Goal: Transaction & Acquisition: Book appointment/travel/reservation

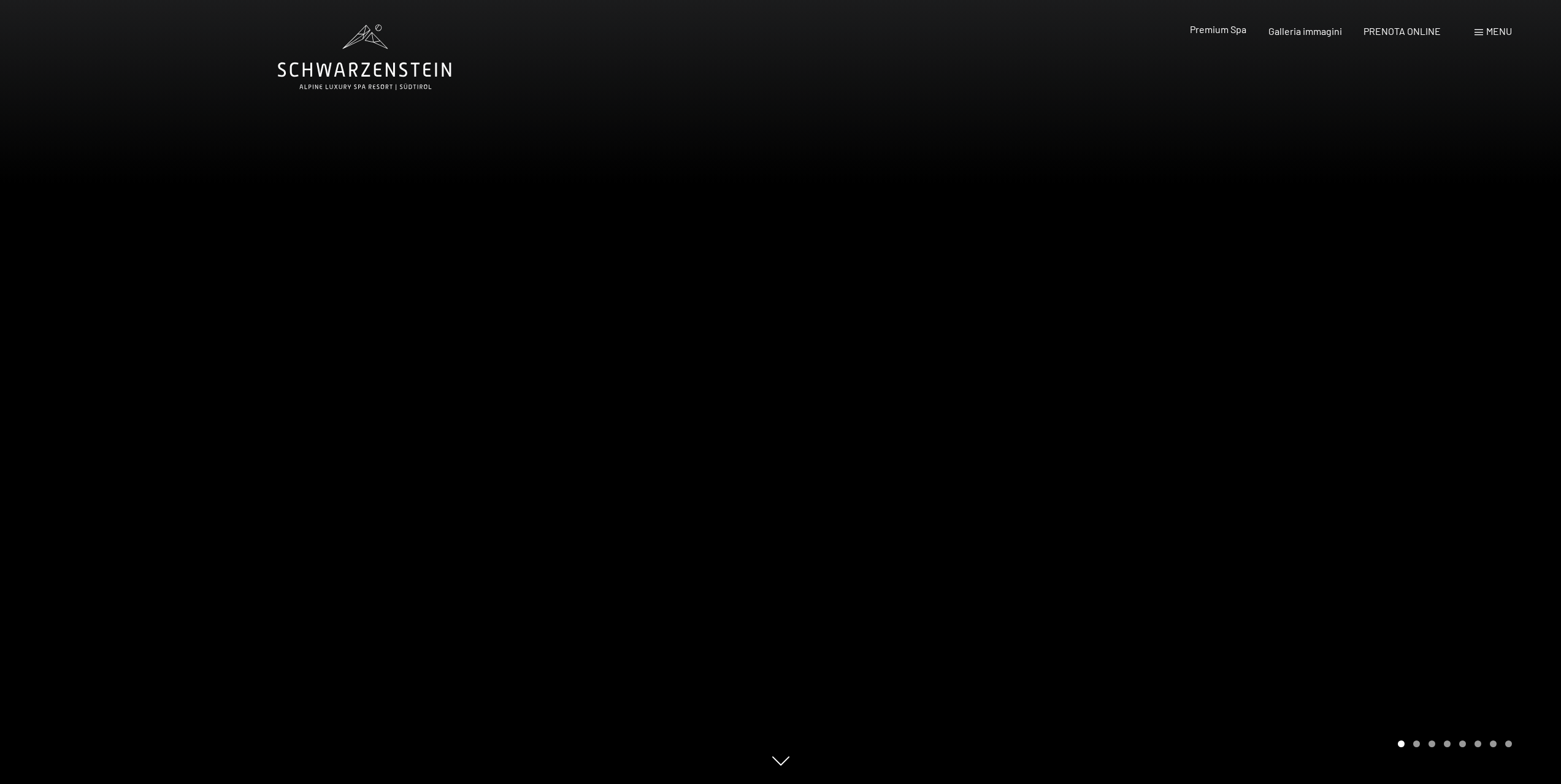
click at [1224, 30] on span "Premium Spa" at bounding box center [1218, 29] width 56 height 12
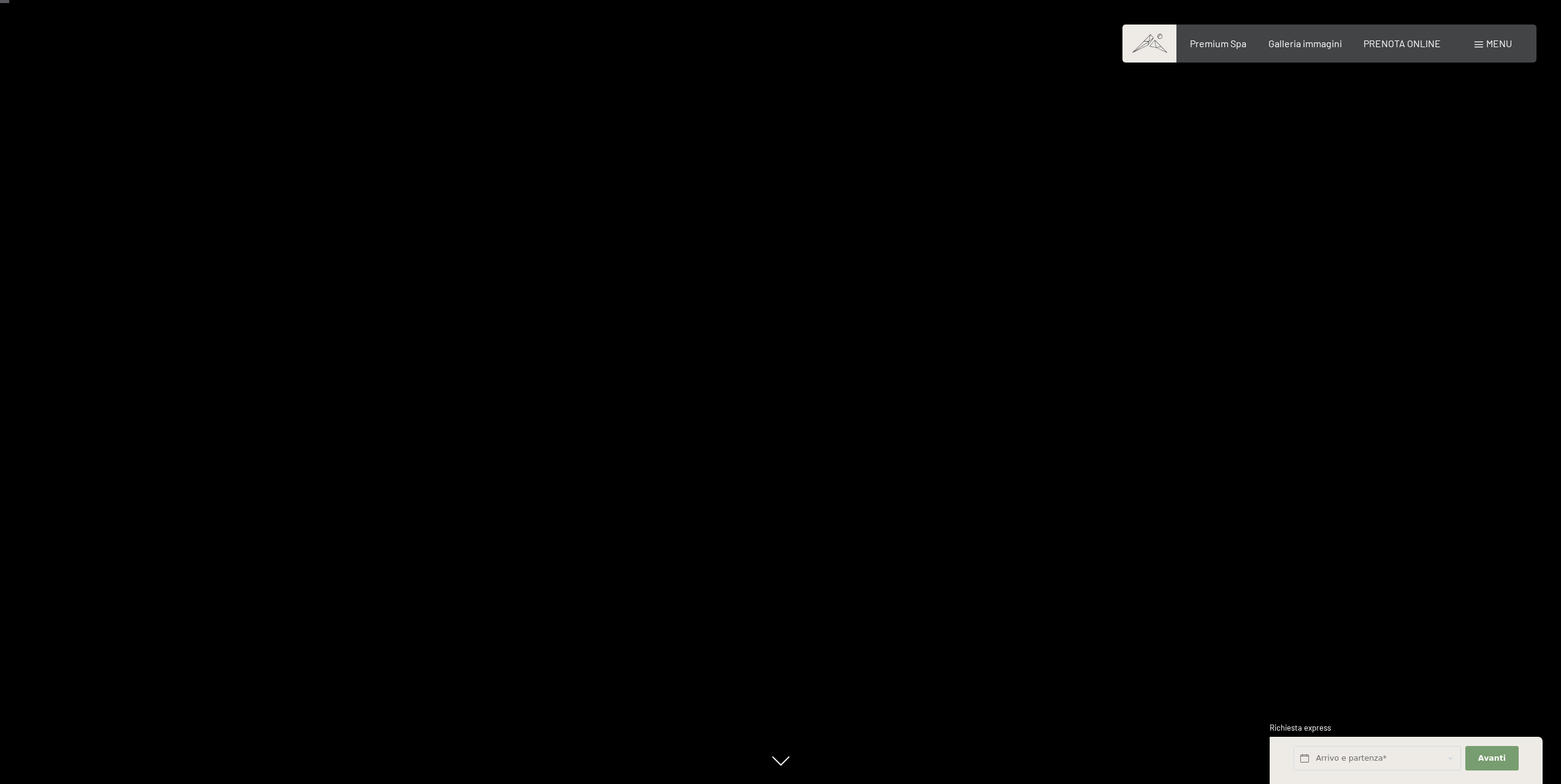
click at [1365, 368] on div at bounding box center [1170, 392] width 780 height 784
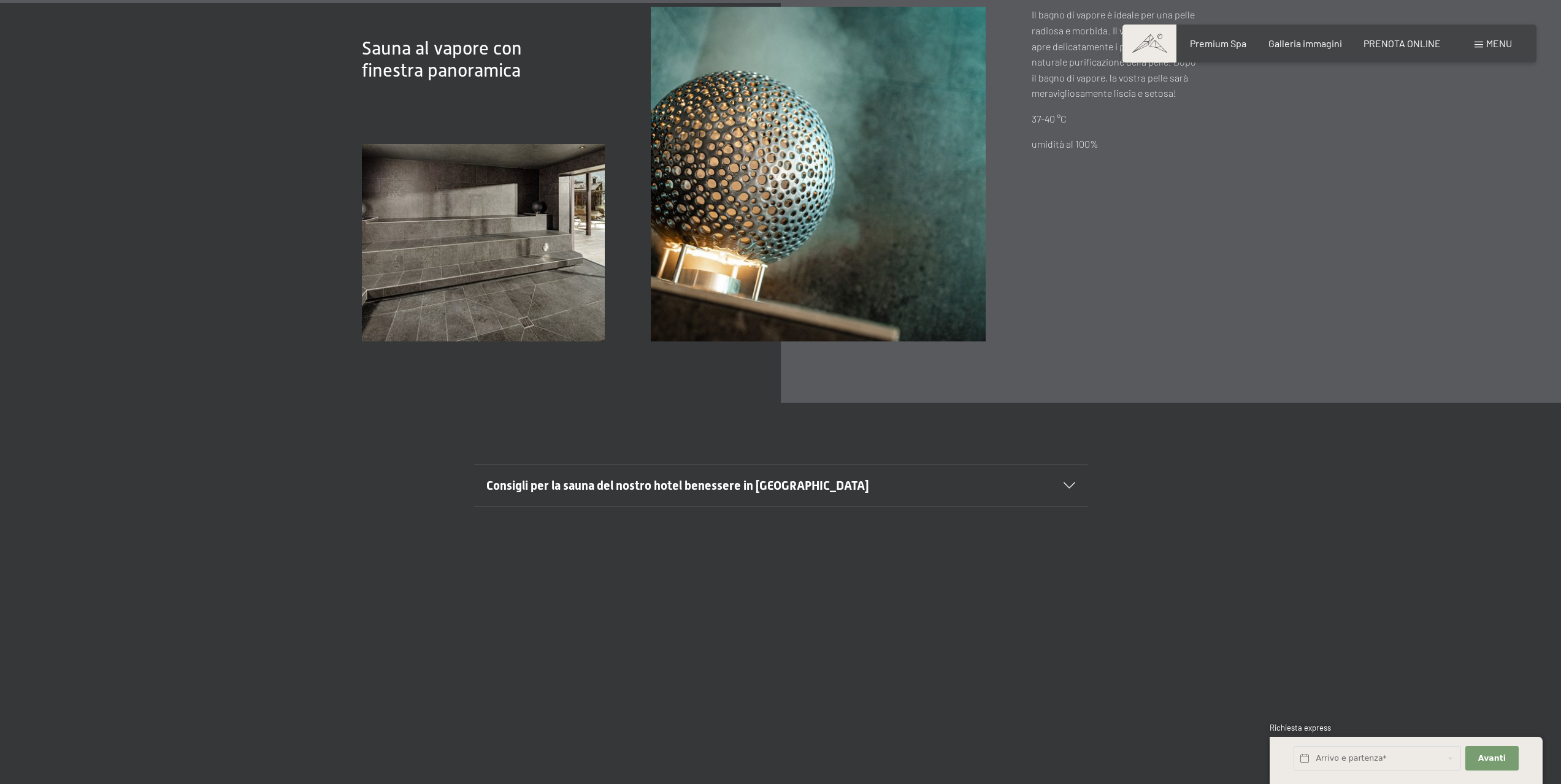
scroll to position [5335, 0]
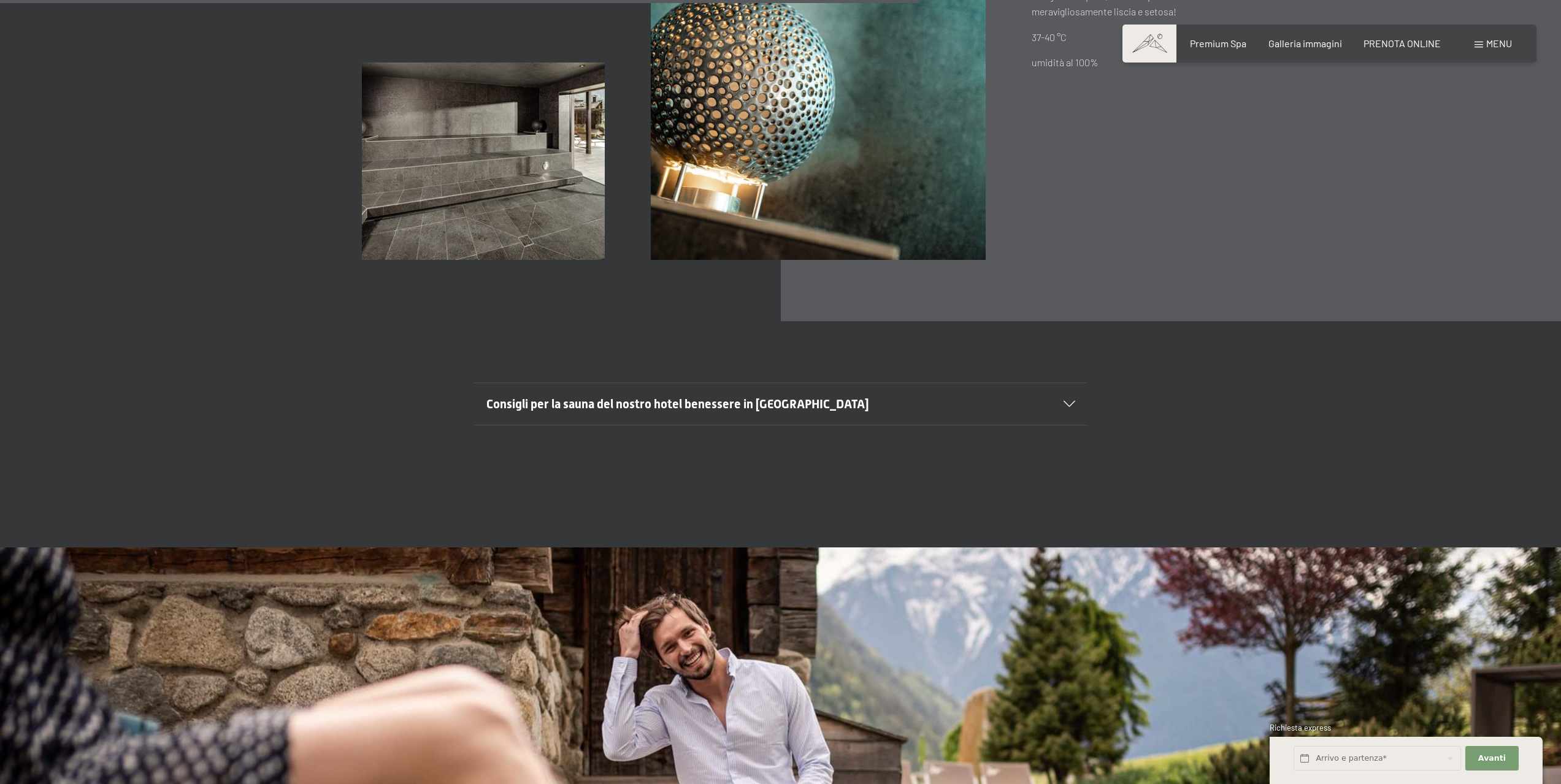
click at [1067, 385] on div "Consigli per la sauna del nostro hotel benessere in Trentino Alto Adige" at bounding box center [780, 404] width 589 height 42
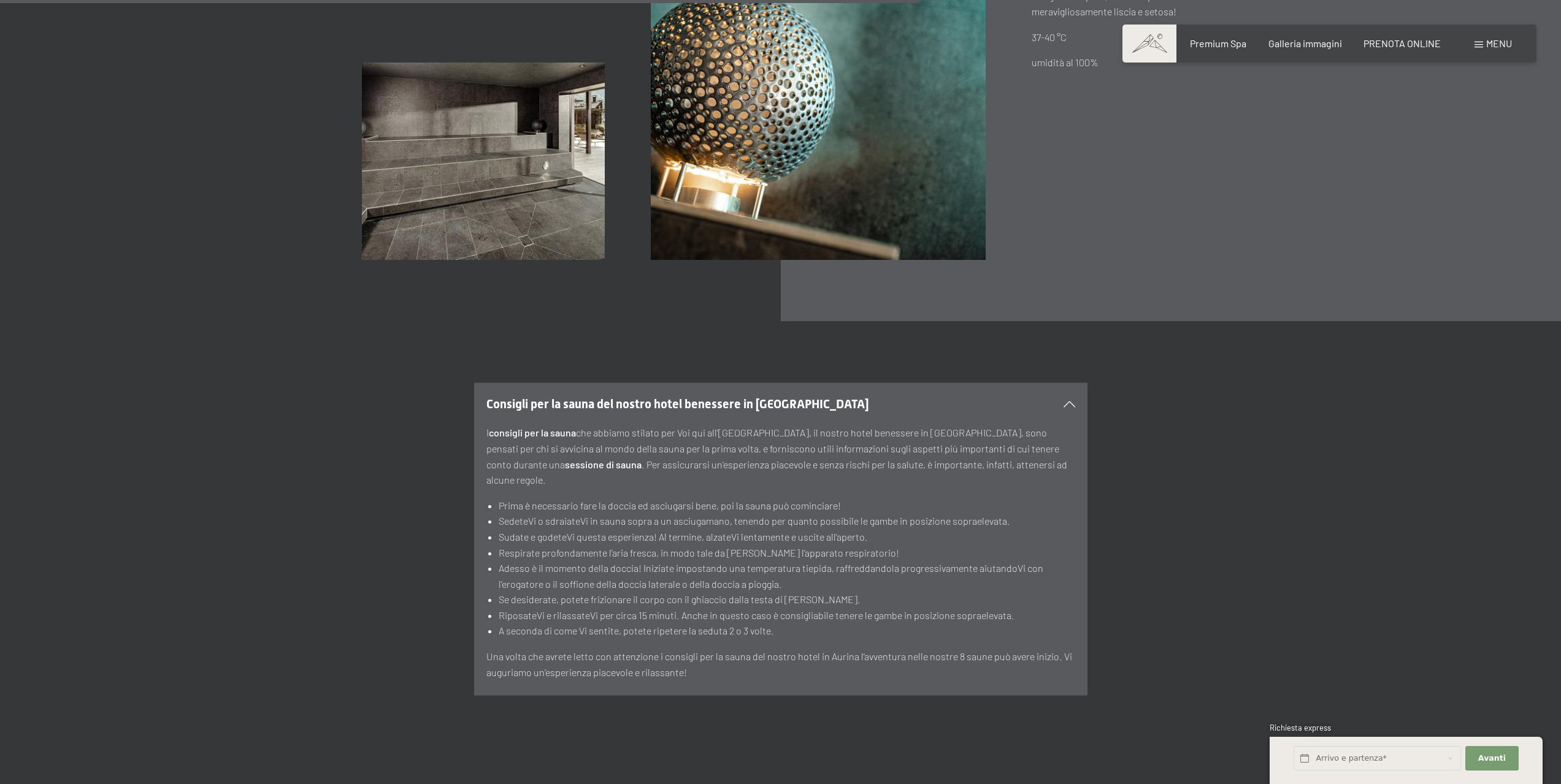
click at [1068, 401] on icon at bounding box center [1069, 404] width 12 height 6
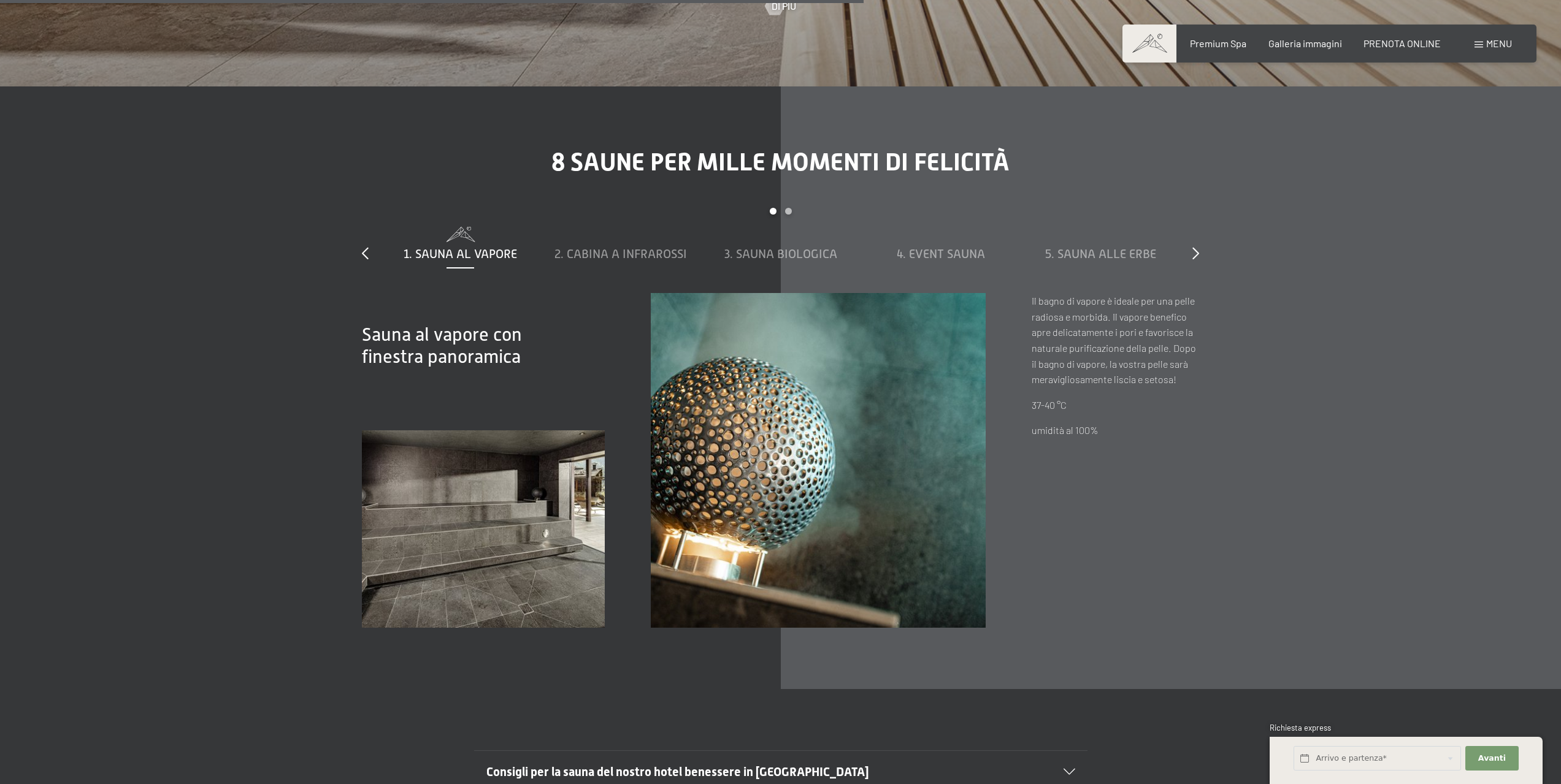
scroll to position [4783, 0]
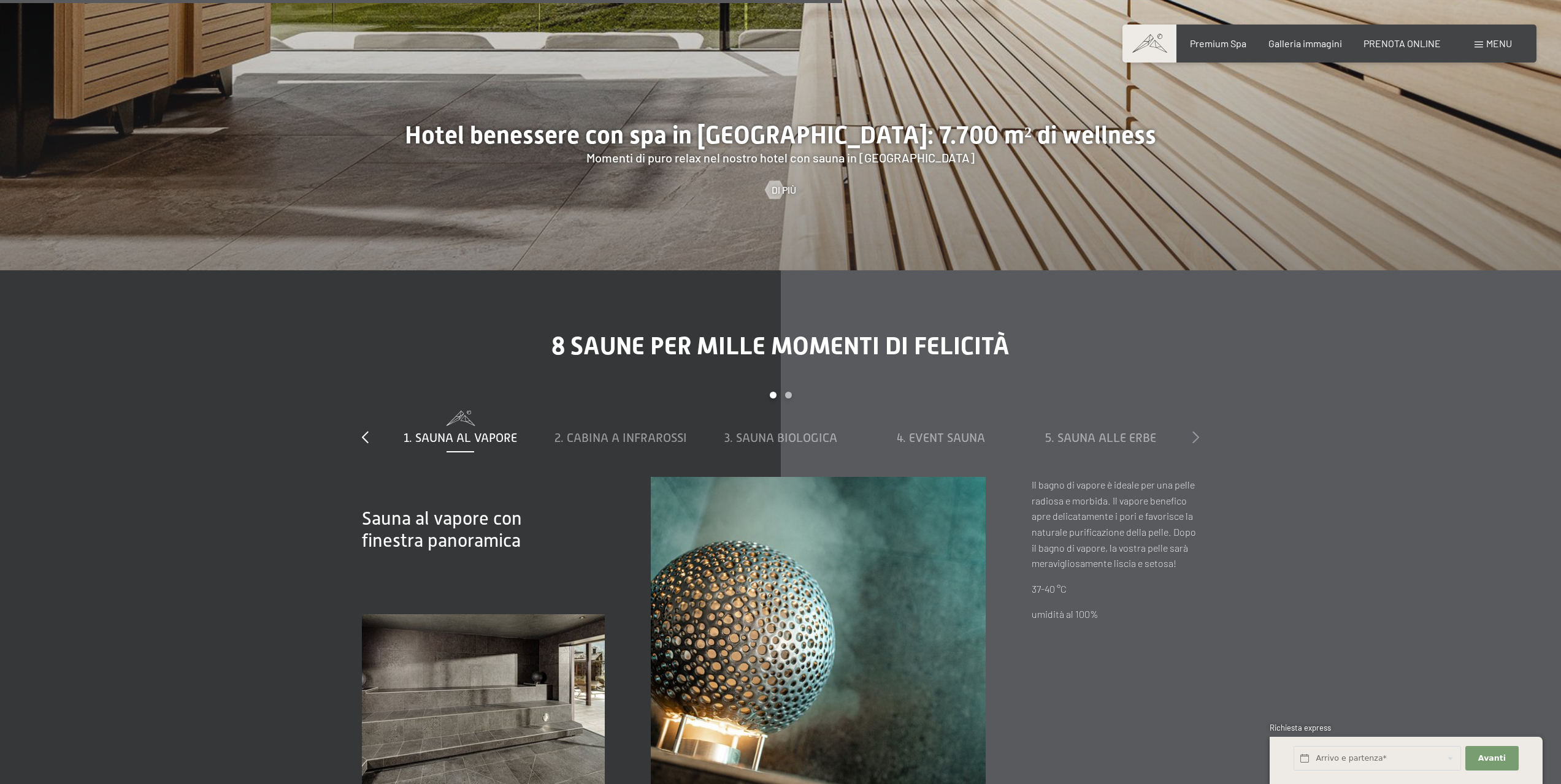
click at [1194, 431] on icon at bounding box center [1195, 437] width 6 height 12
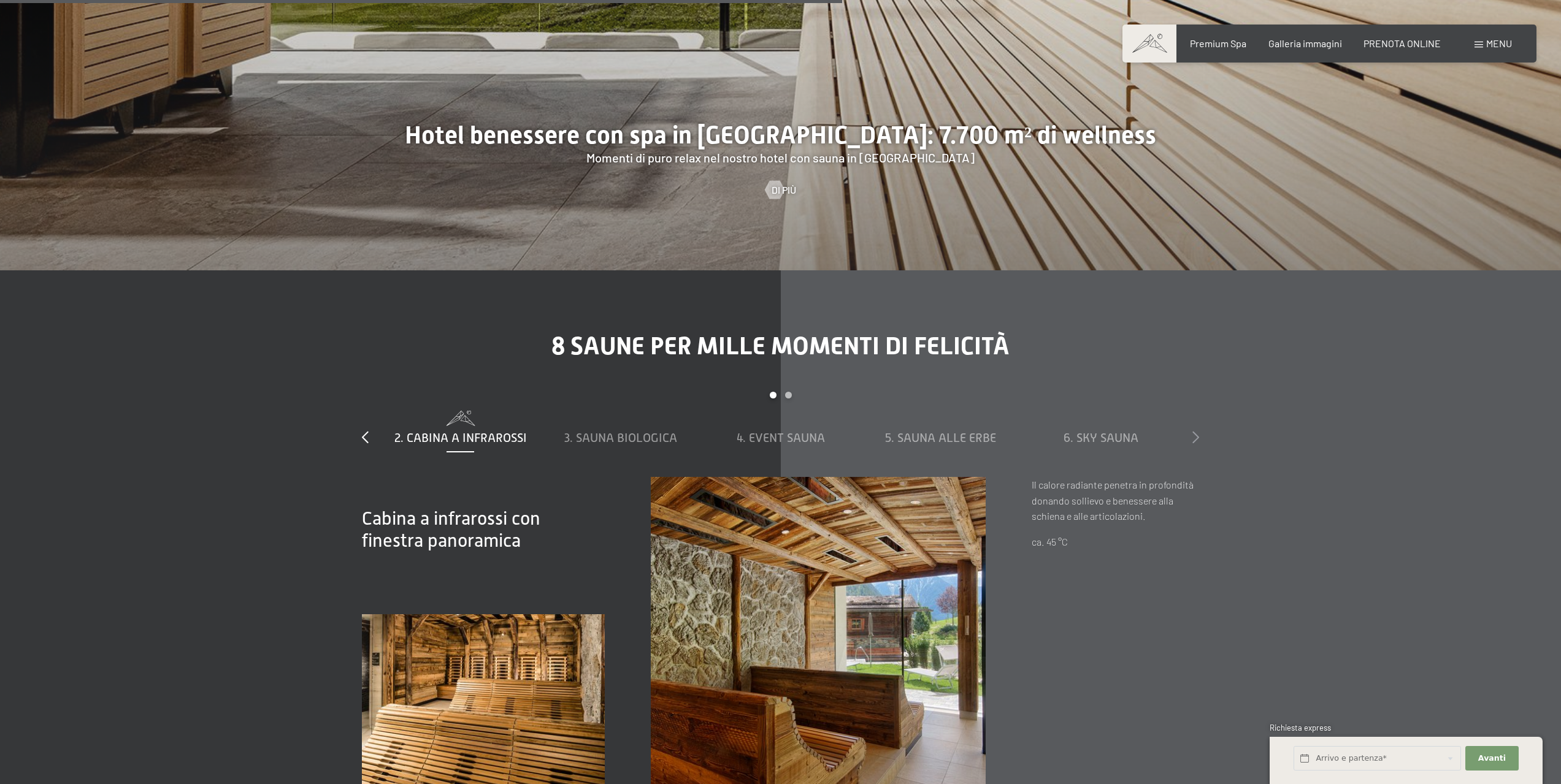
click at [1194, 431] on icon at bounding box center [1195, 437] width 6 height 12
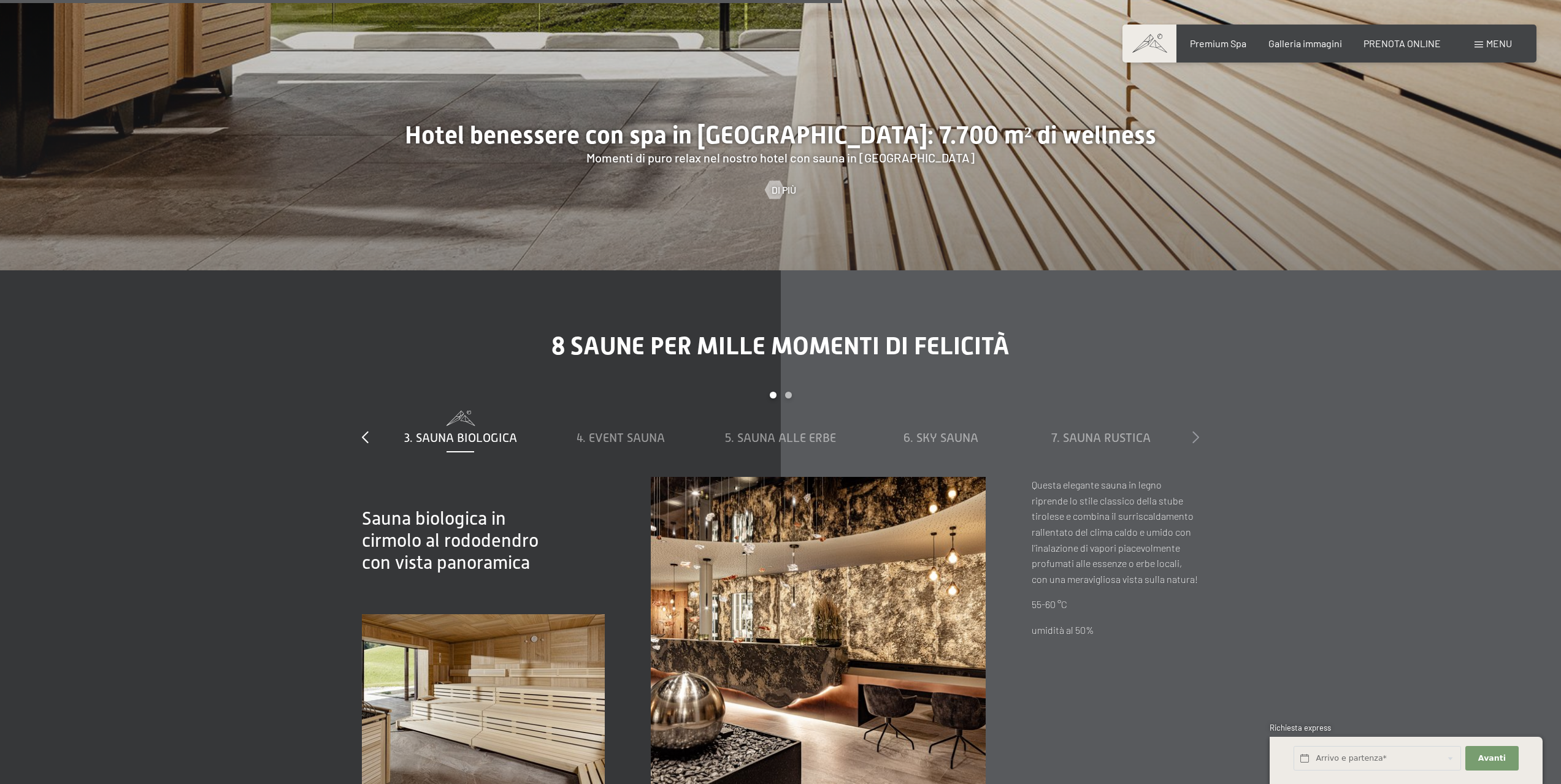
click at [1194, 431] on icon at bounding box center [1195, 437] width 6 height 12
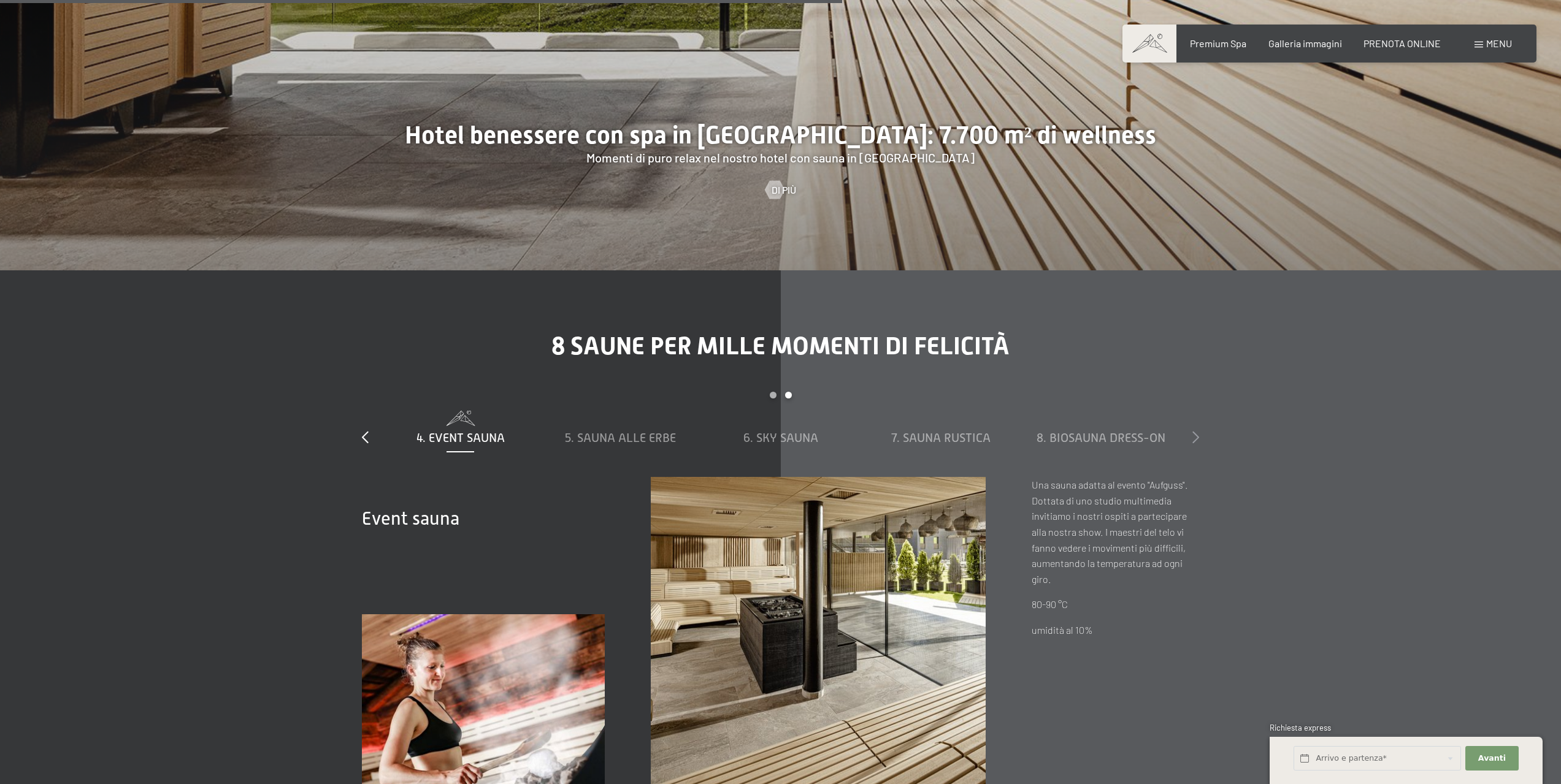
click at [1194, 431] on icon at bounding box center [1195, 437] width 6 height 12
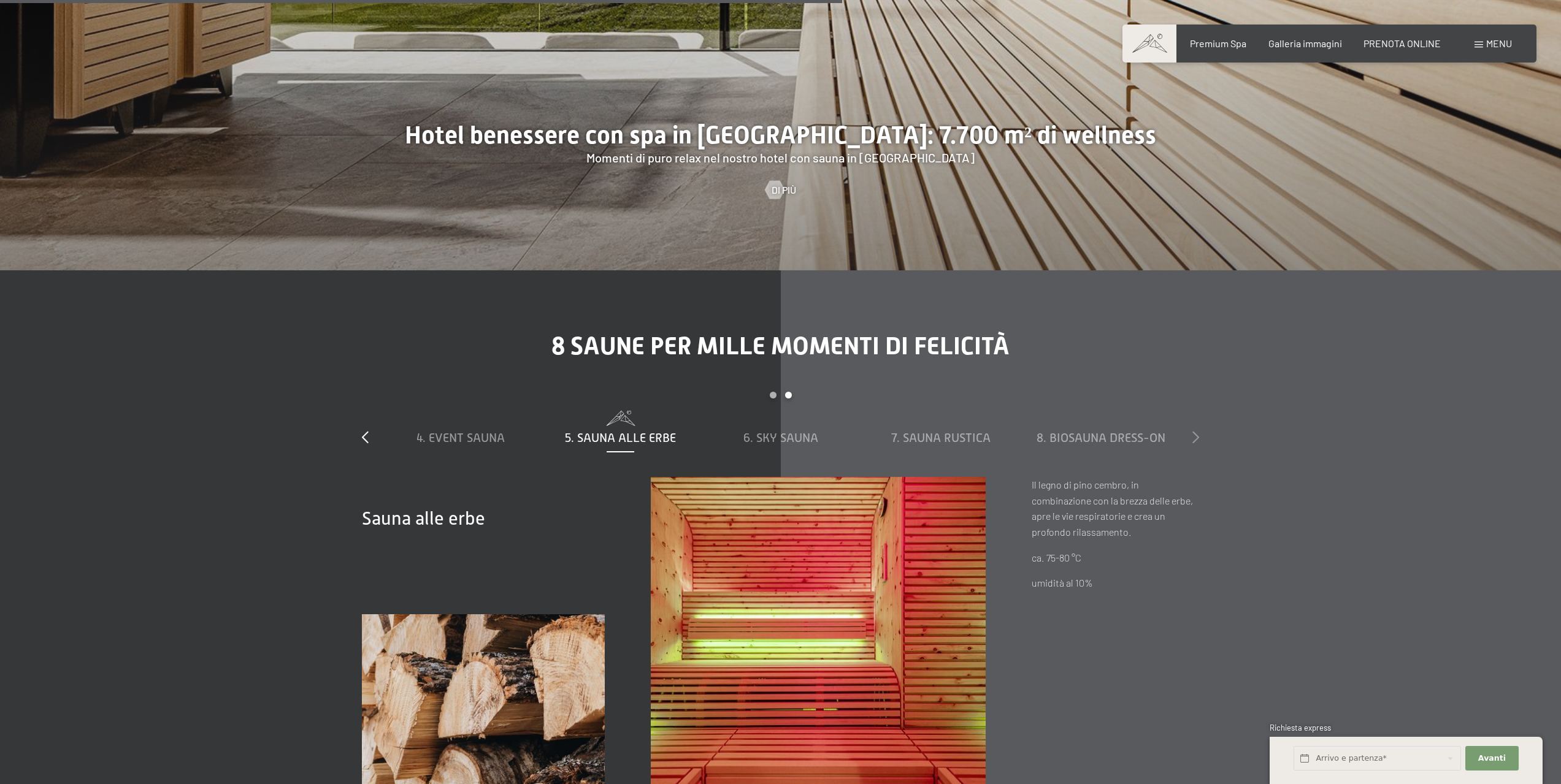
click at [1193, 431] on icon at bounding box center [1195, 437] width 6 height 12
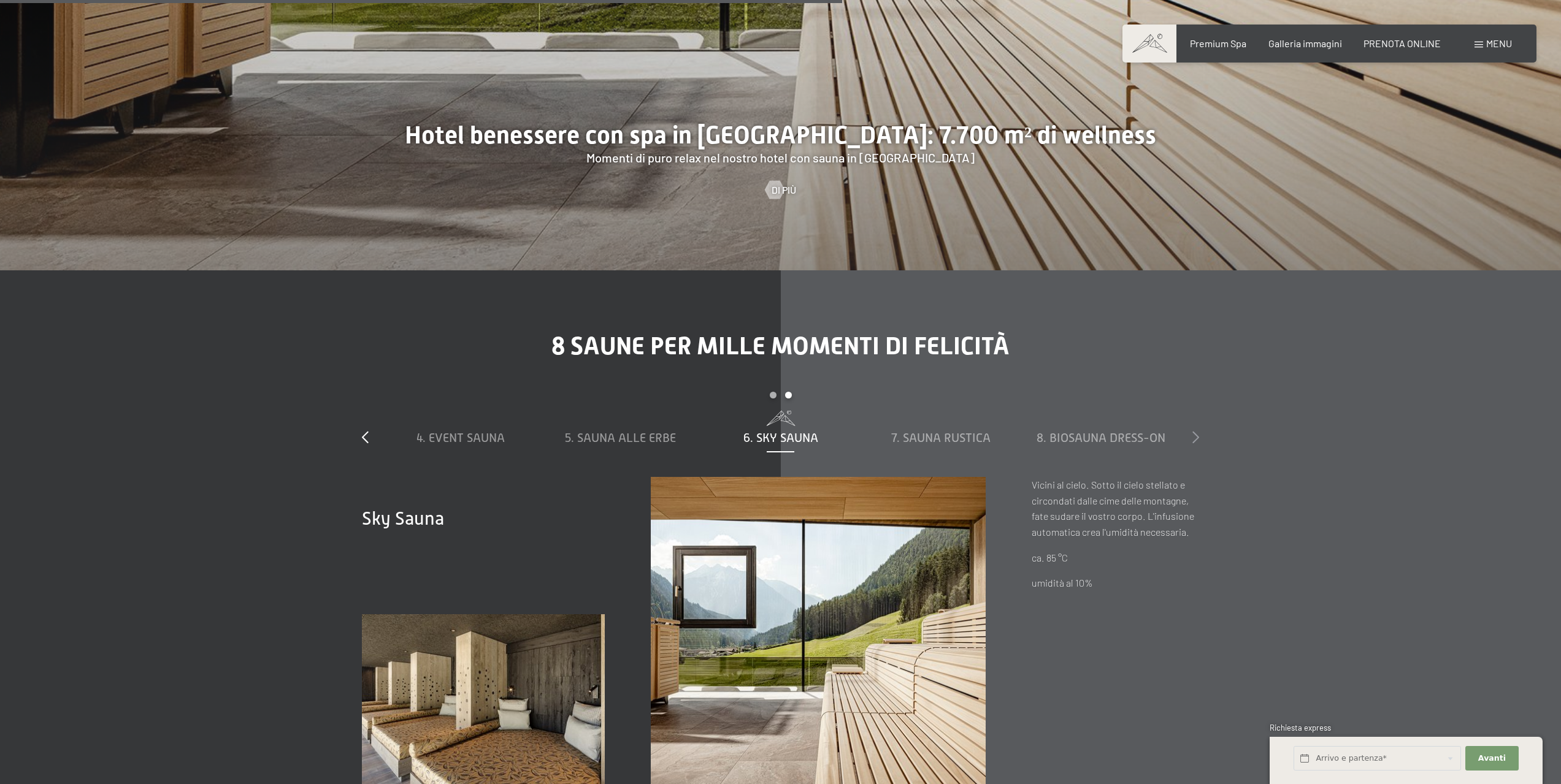
click at [1193, 431] on icon at bounding box center [1195, 437] width 6 height 12
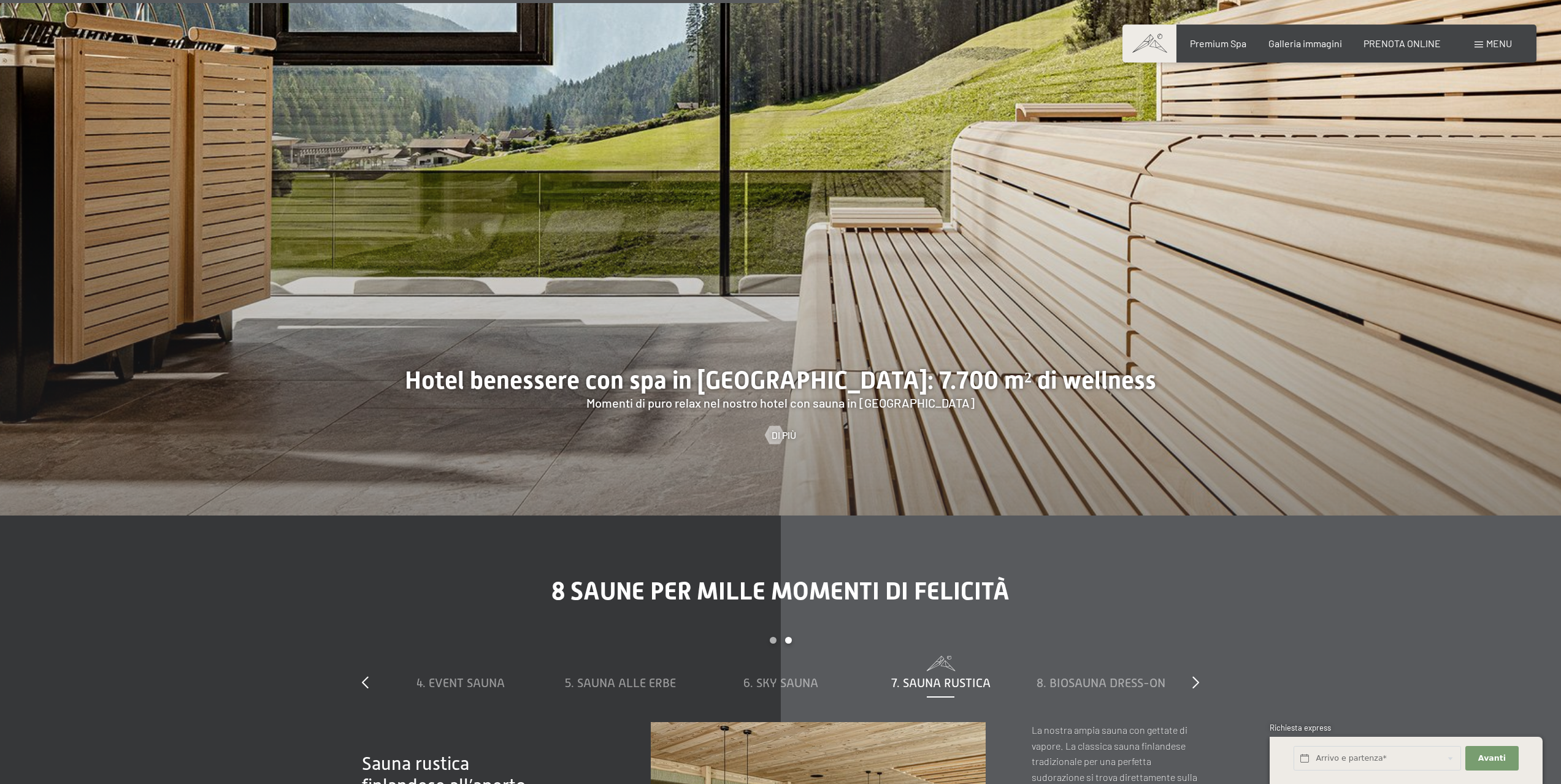
scroll to position [4169, 0]
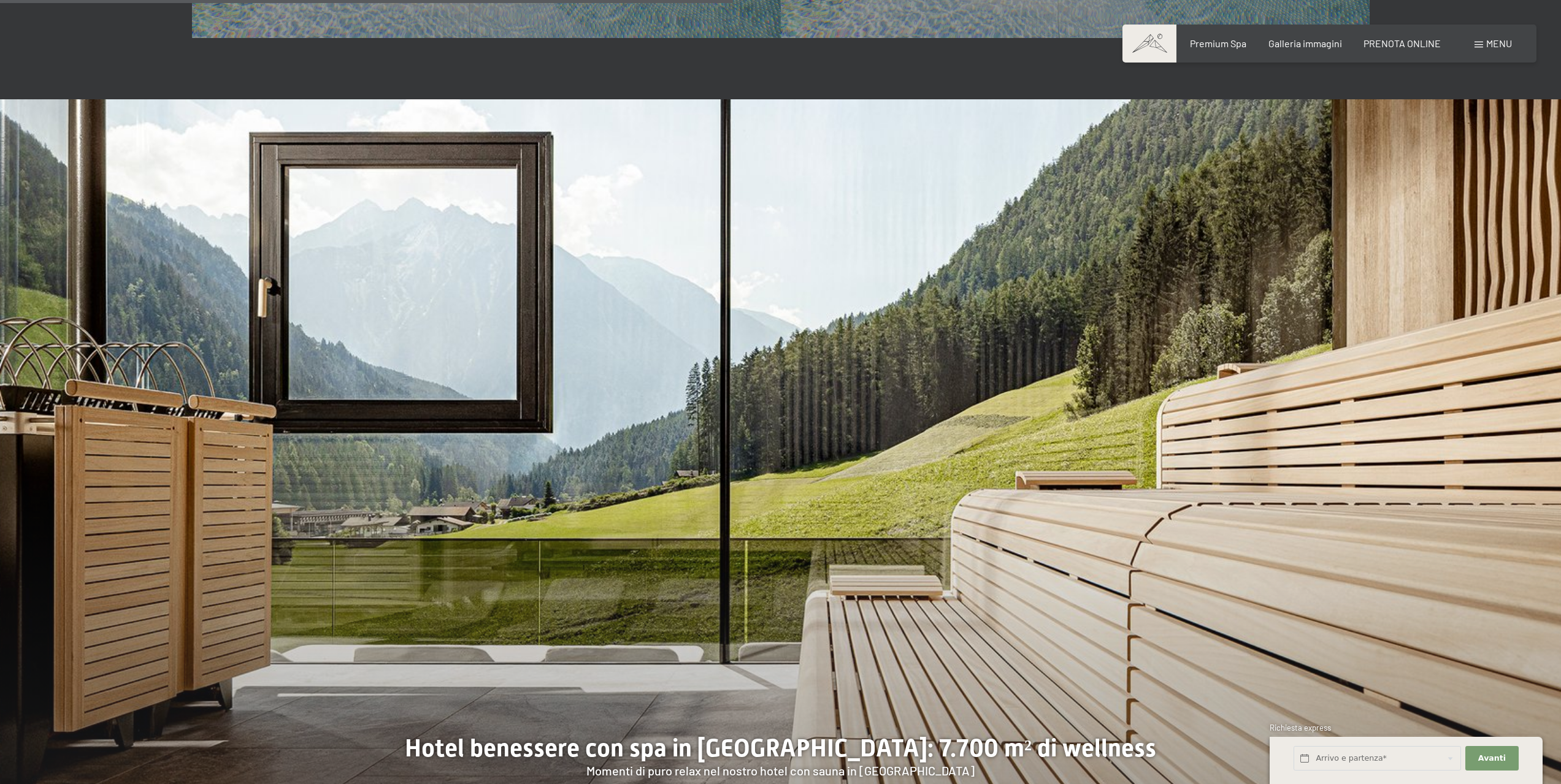
click at [1495, 40] on span "Menu" at bounding box center [1499, 43] width 26 height 12
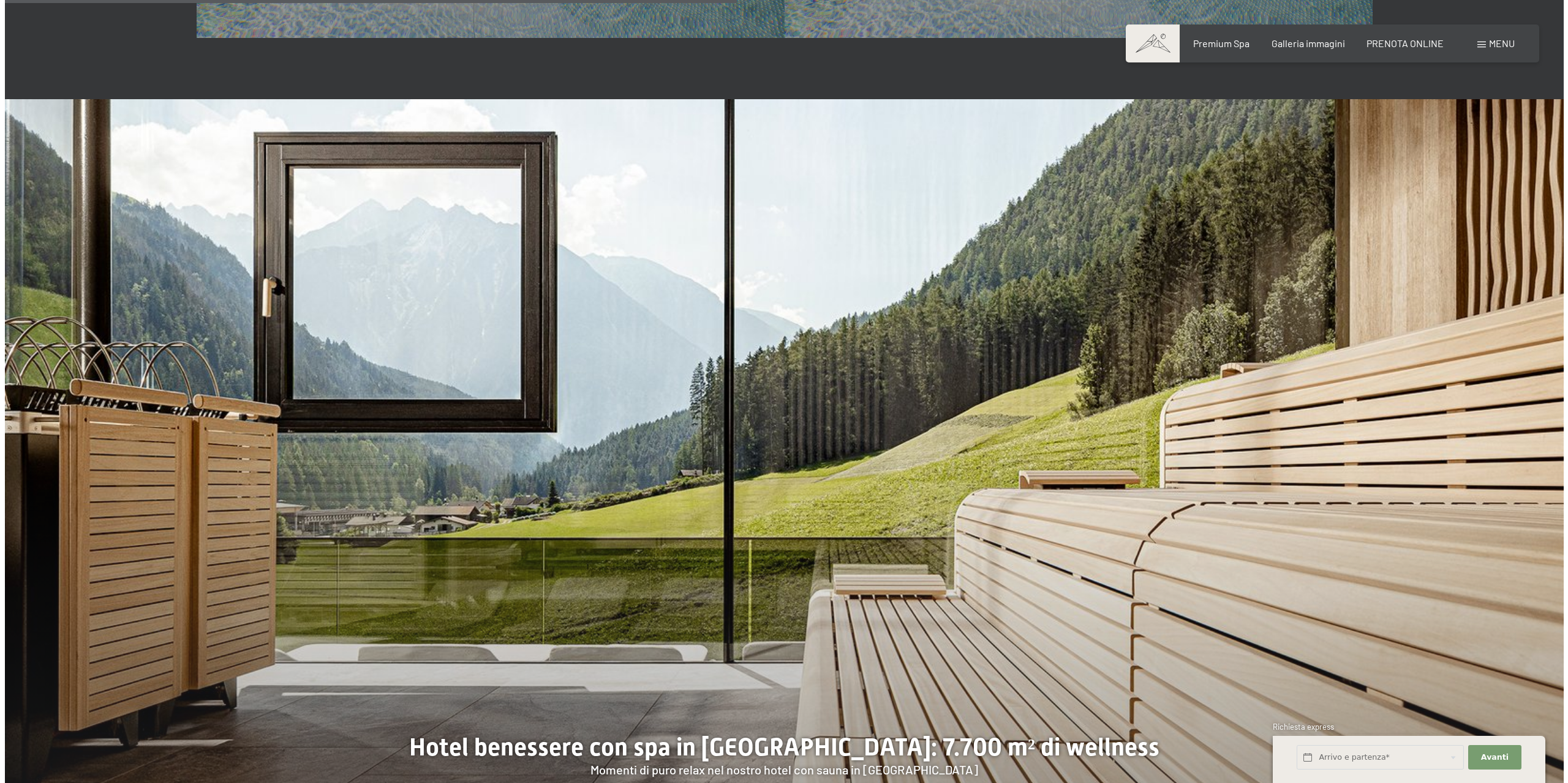
scroll to position [4173, 0]
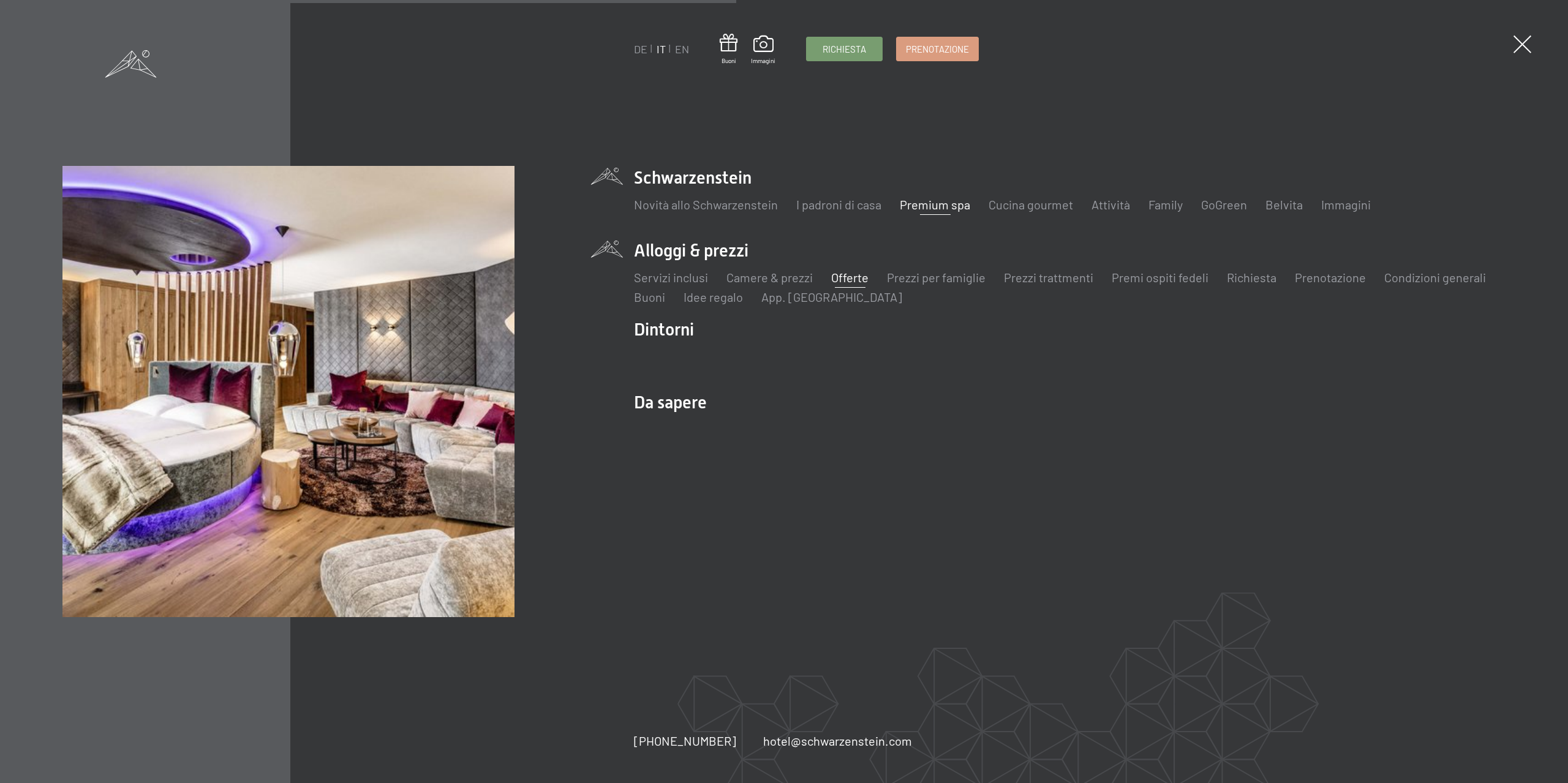
click at [850, 276] on link "Offerte" at bounding box center [850, 277] width 37 height 14
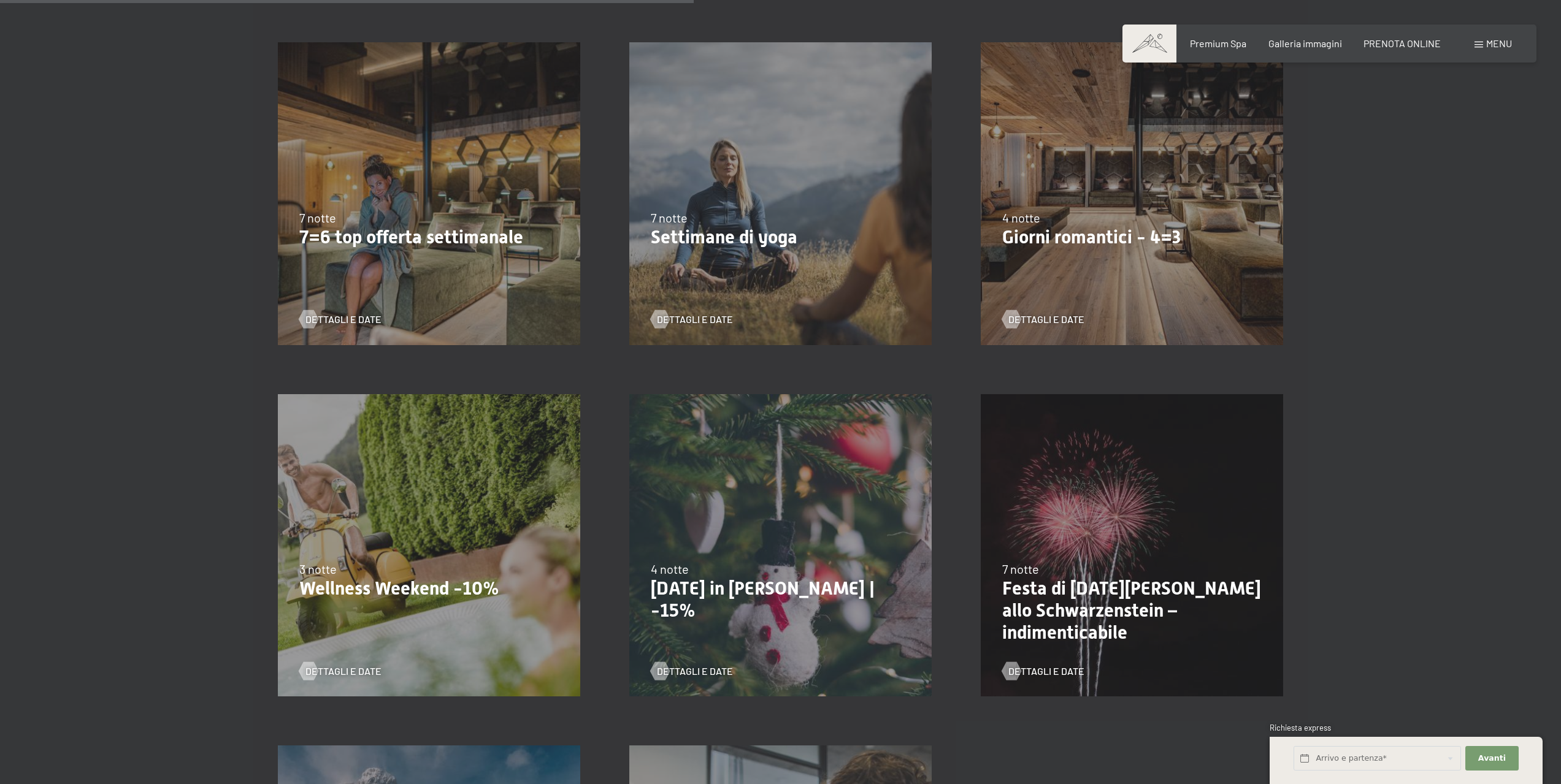
scroll to position [1226, 0]
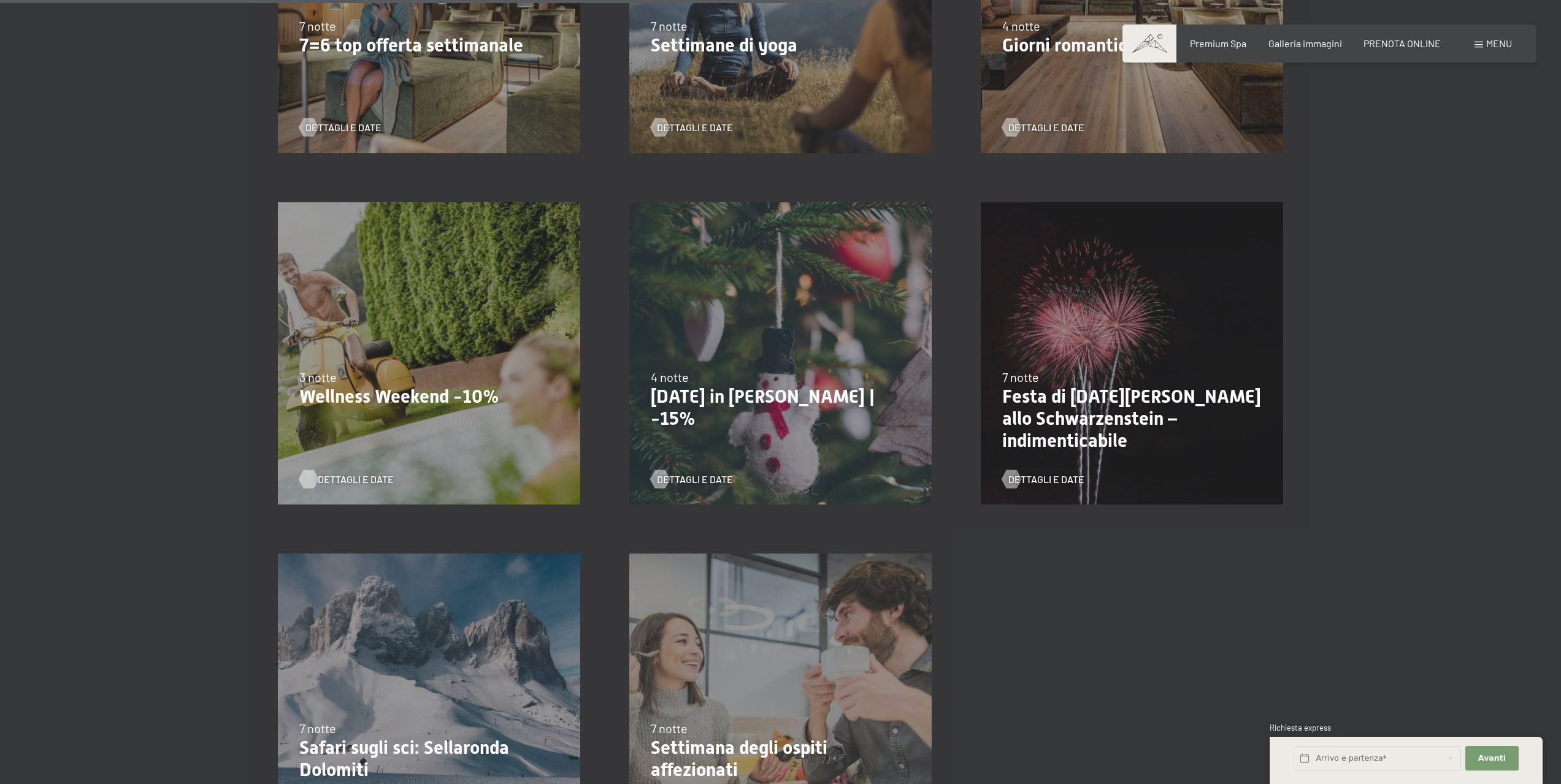
click at [351, 473] on span "Dettagli e Date" at bounding box center [356, 479] width 76 height 14
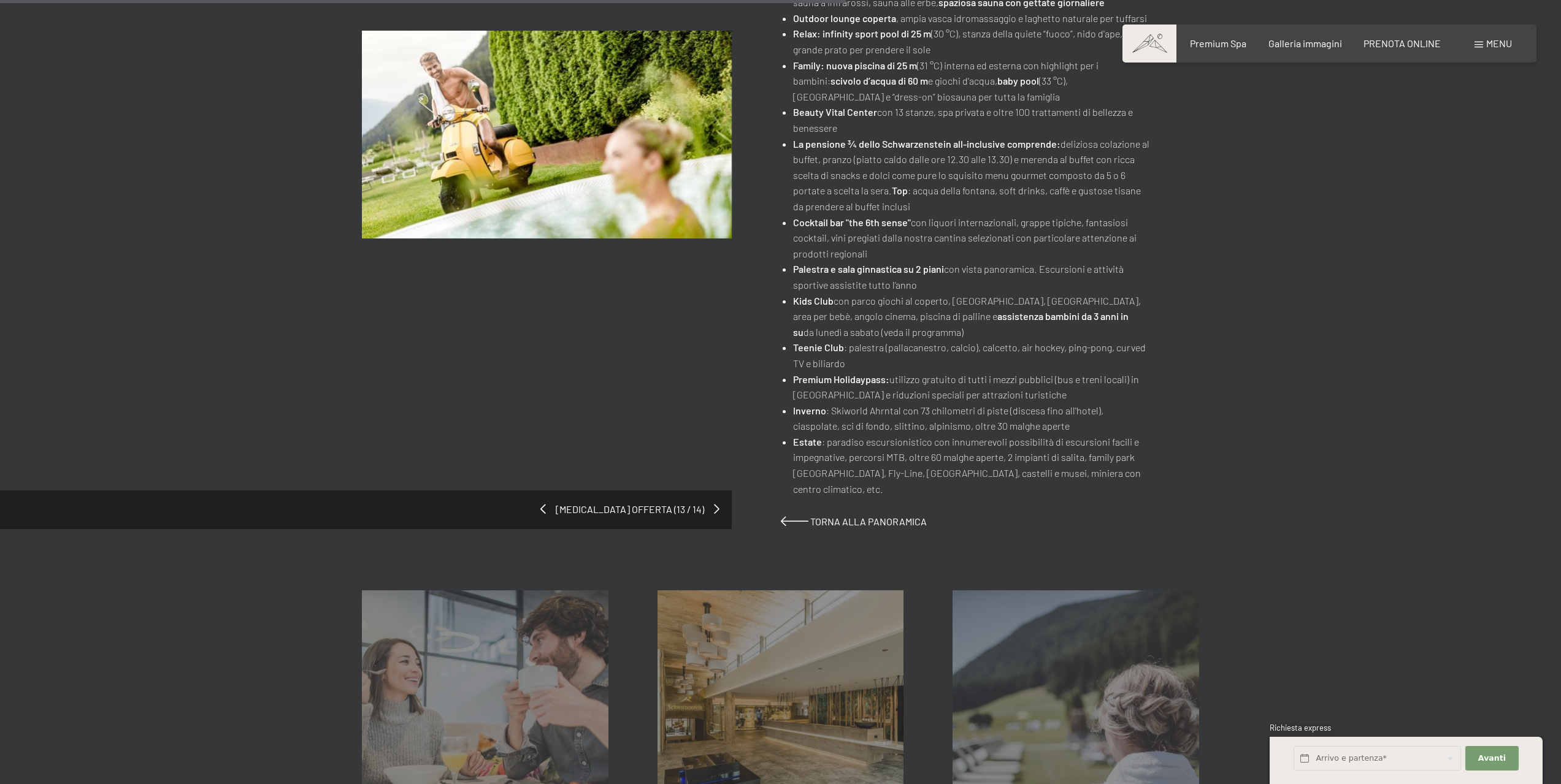
scroll to position [613, 0]
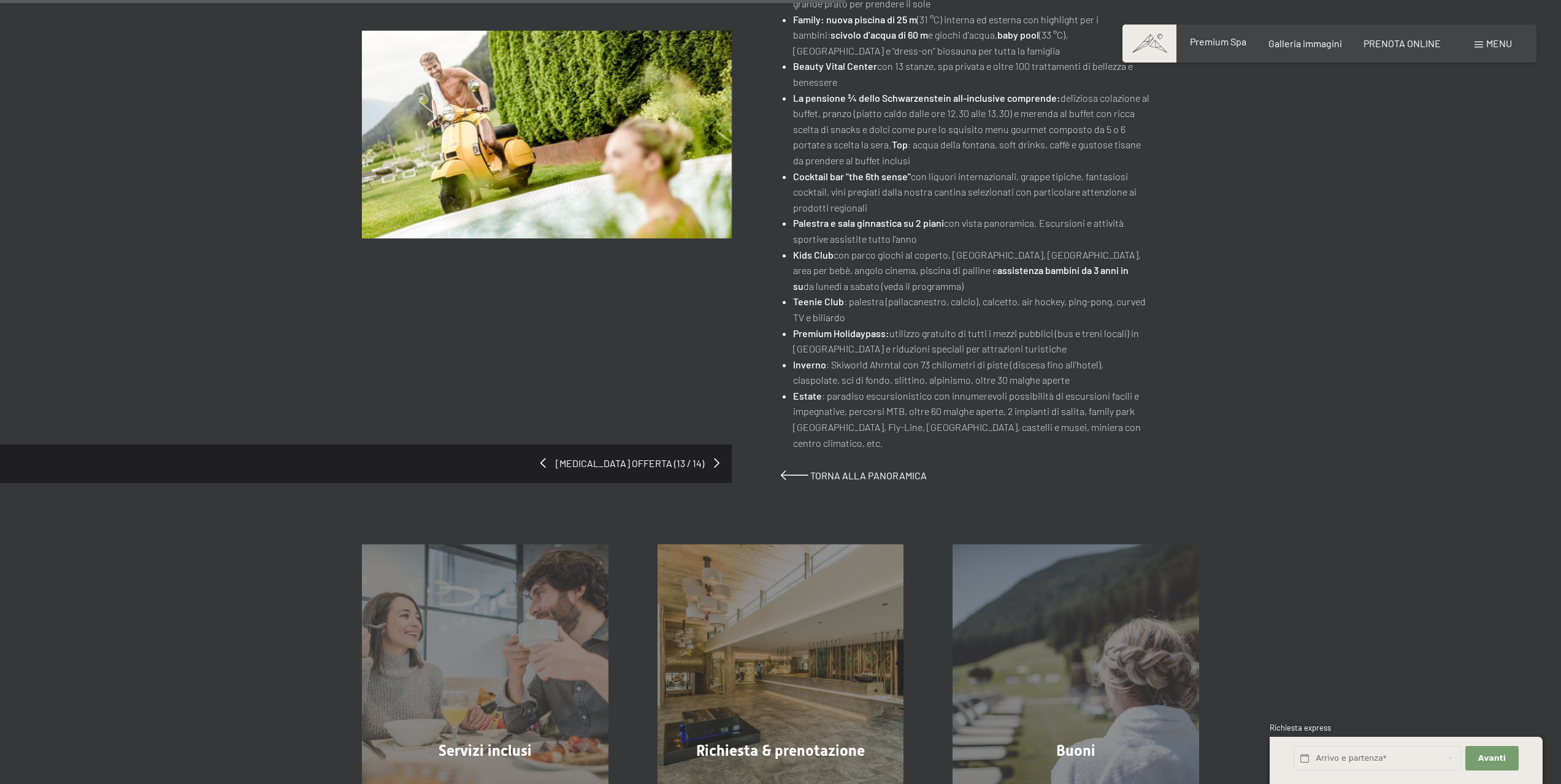
click at [1211, 40] on span "Premium Spa" at bounding box center [1218, 41] width 56 height 12
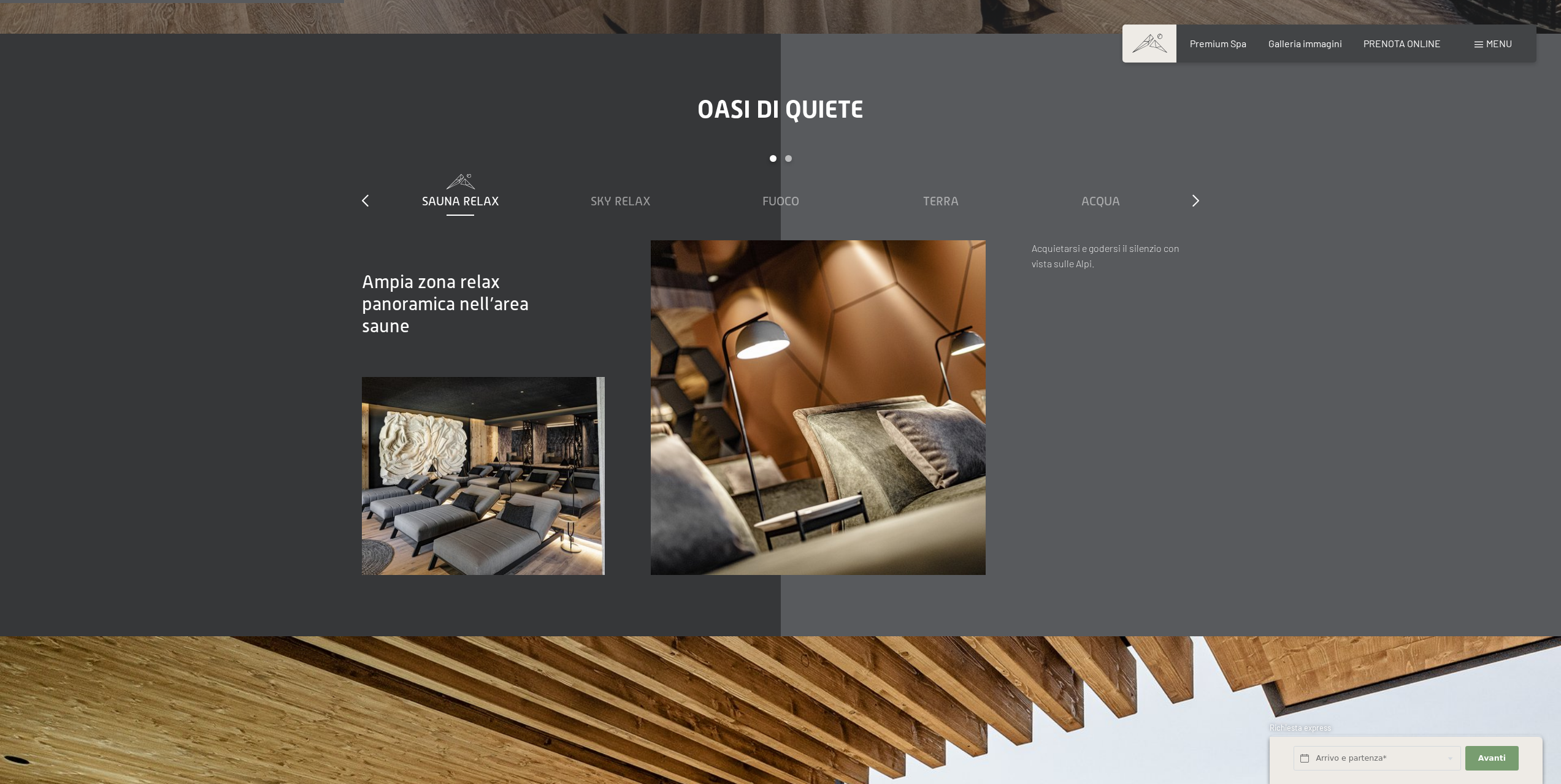
scroll to position [2268, 0]
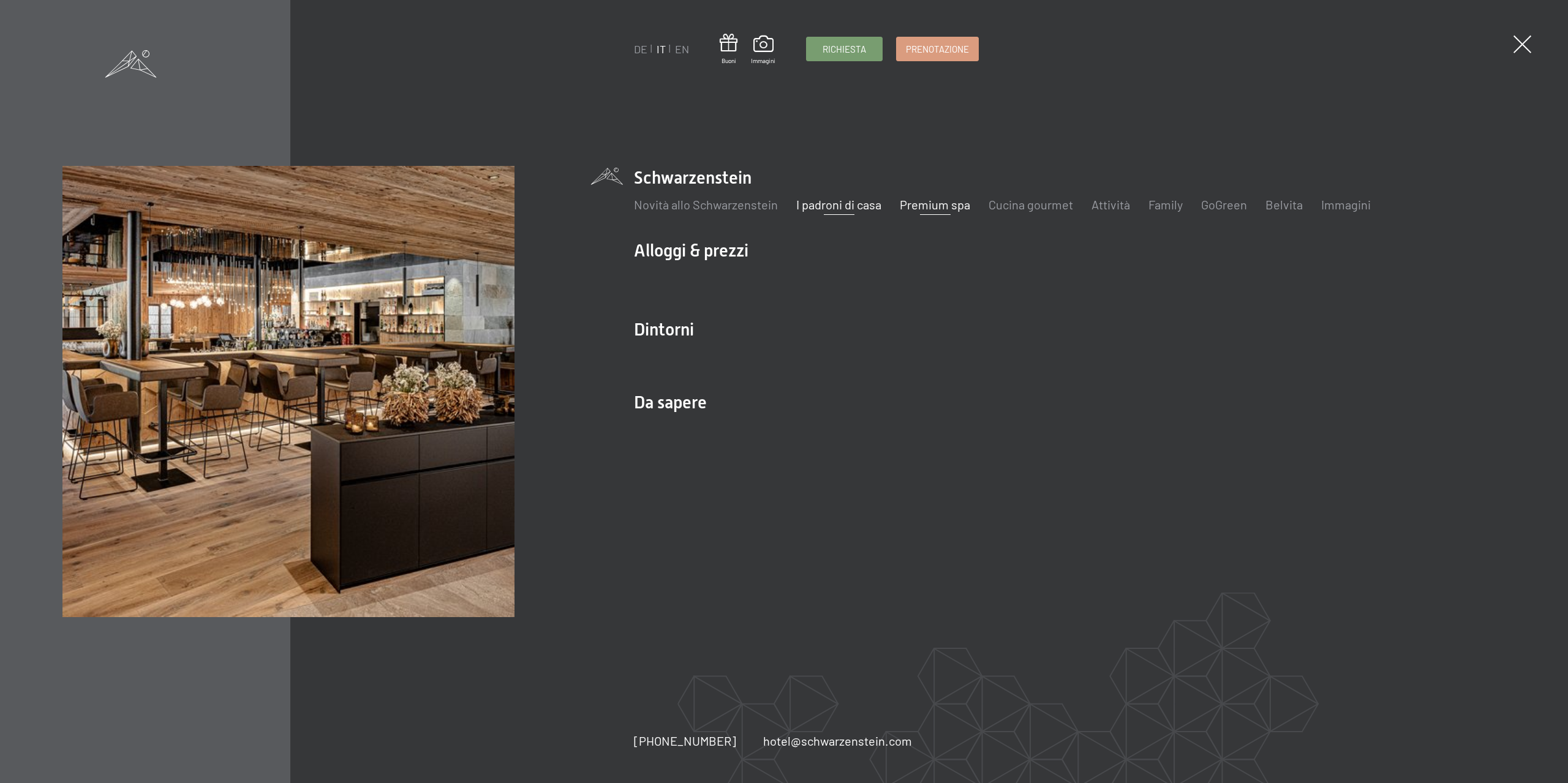
click at [844, 204] on link "I padroni di casa" at bounding box center [839, 204] width 85 height 14
click at [1272, 208] on link "Belvita" at bounding box center [1284, 204] width 37 height 14
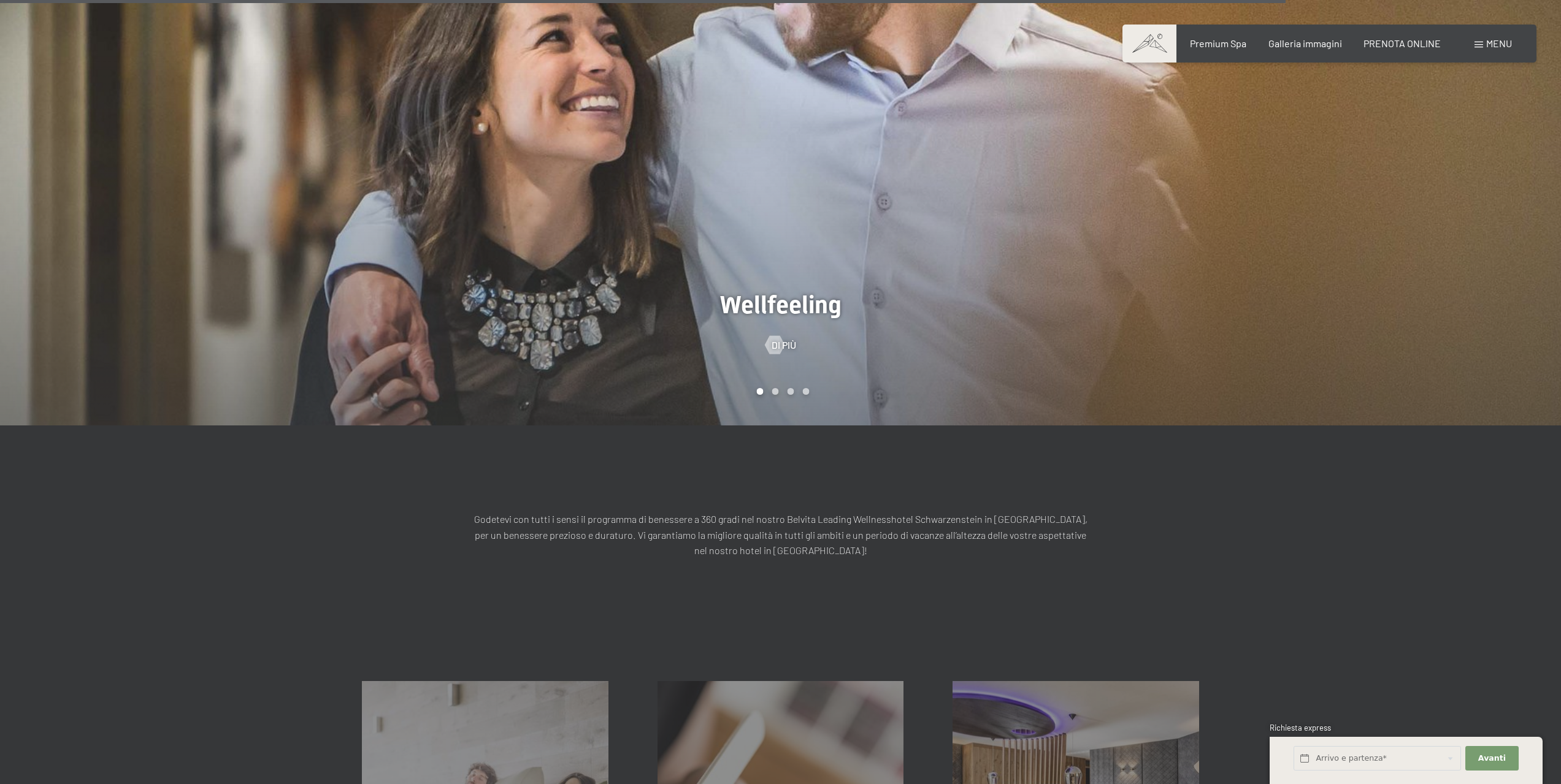
scroll to position [1533, 0]
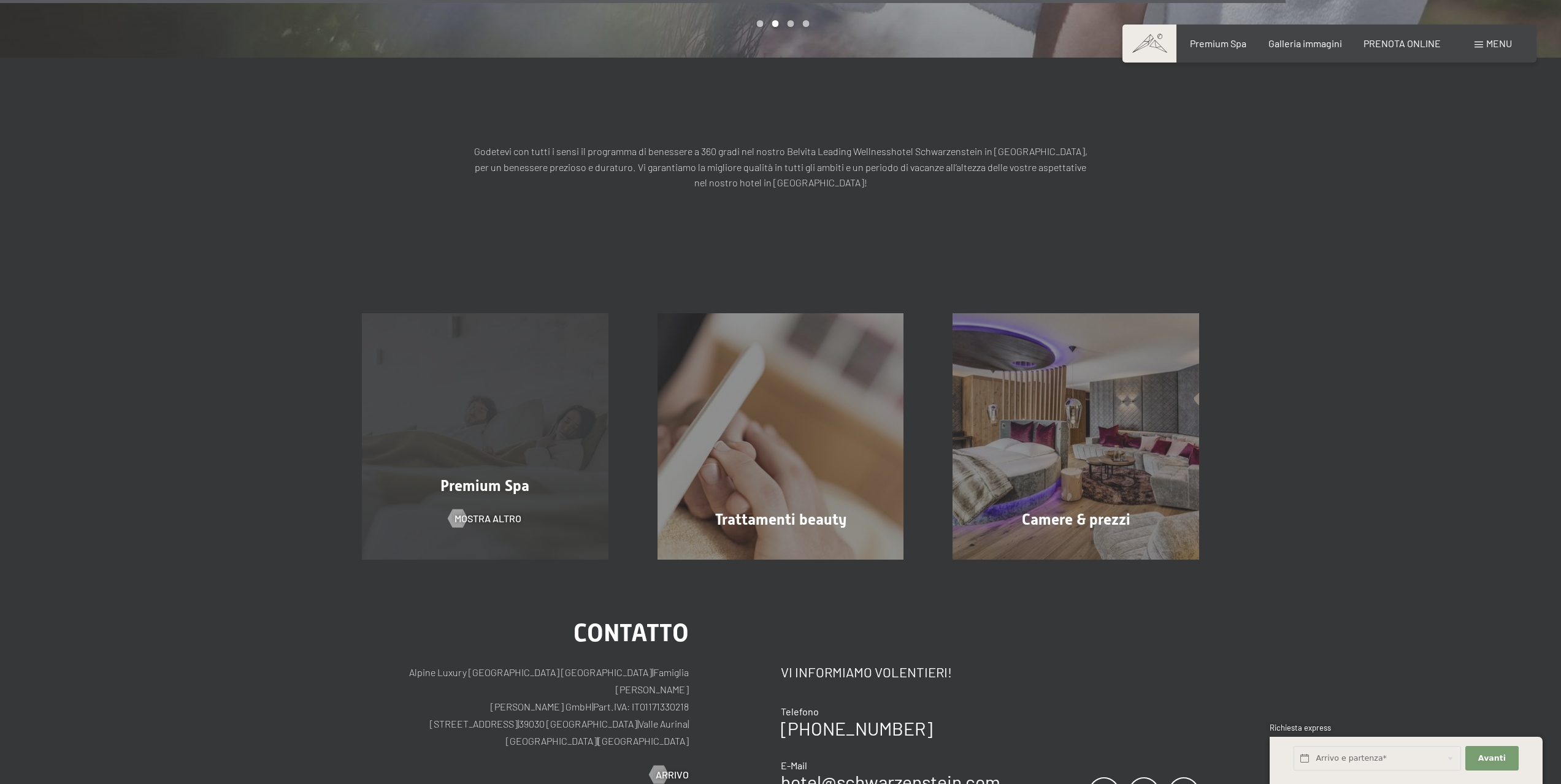
click at [466, 477] on span "Premium Spa" at bounding box center [484, 486] width 89 height 18
